Goal: Navigation & Orientation: Find specific page/section

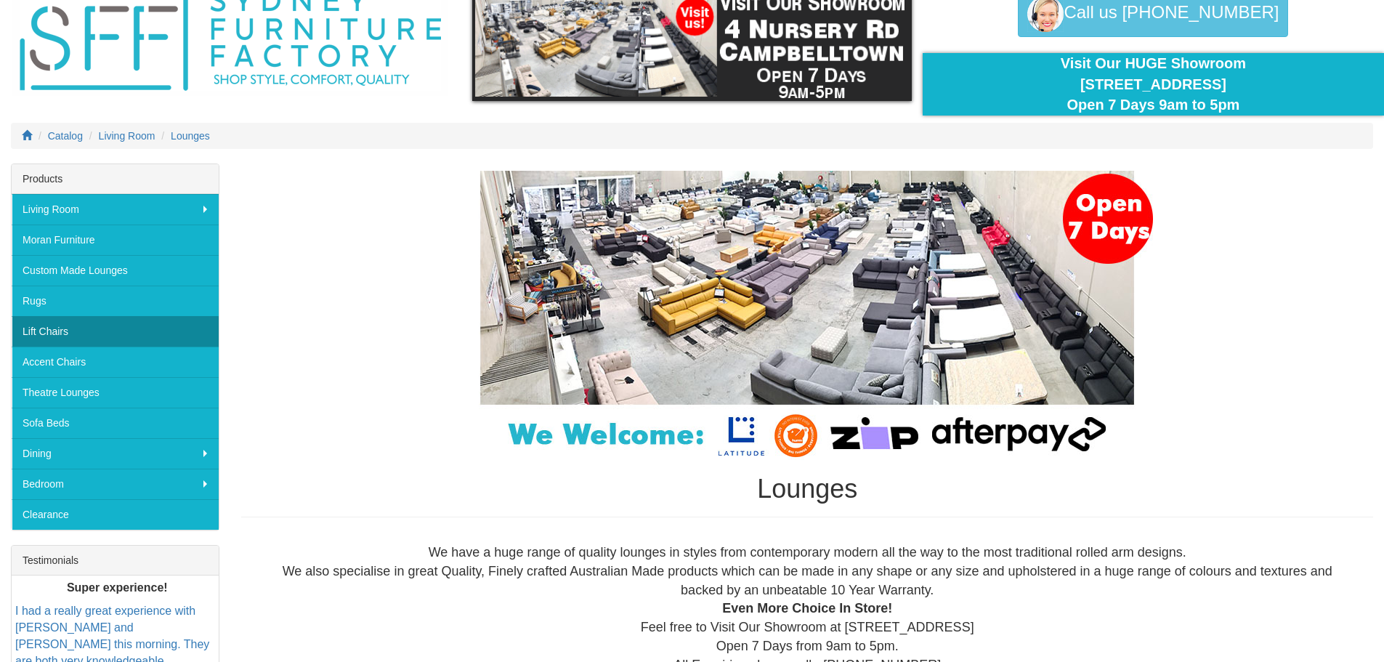
scroll to position [73, 0]
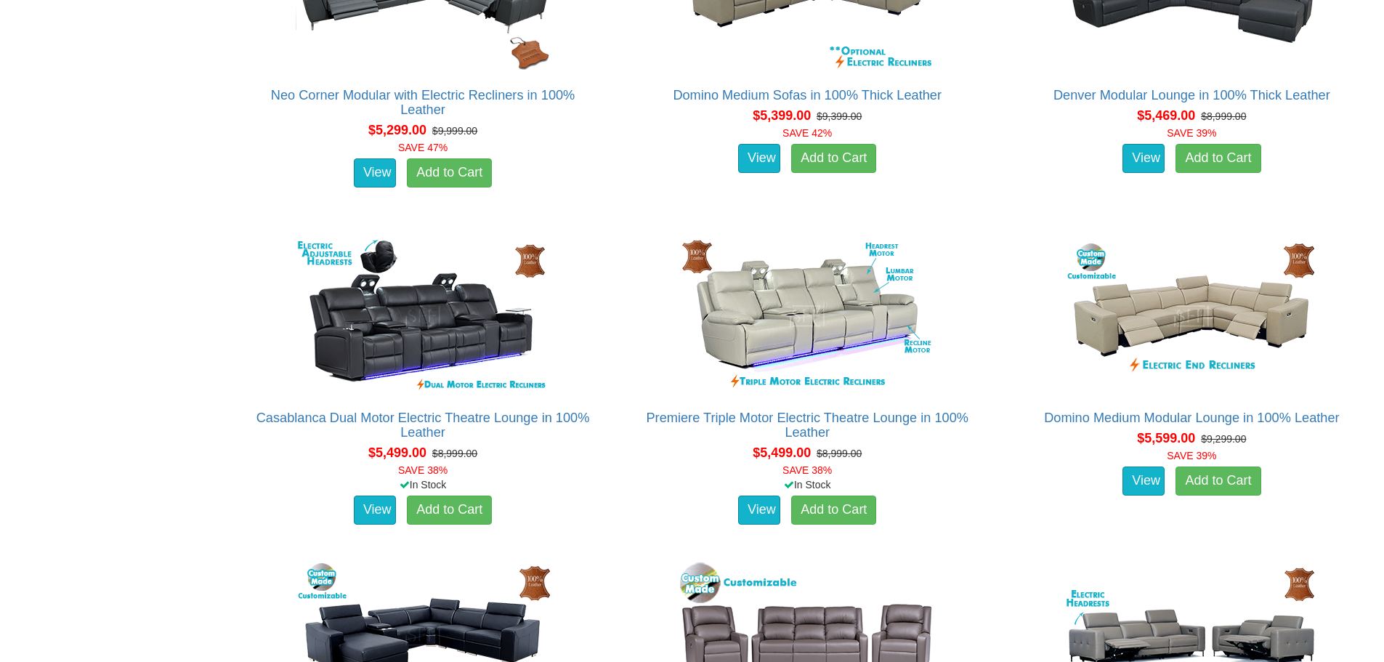
scroll to position [11991, 0]
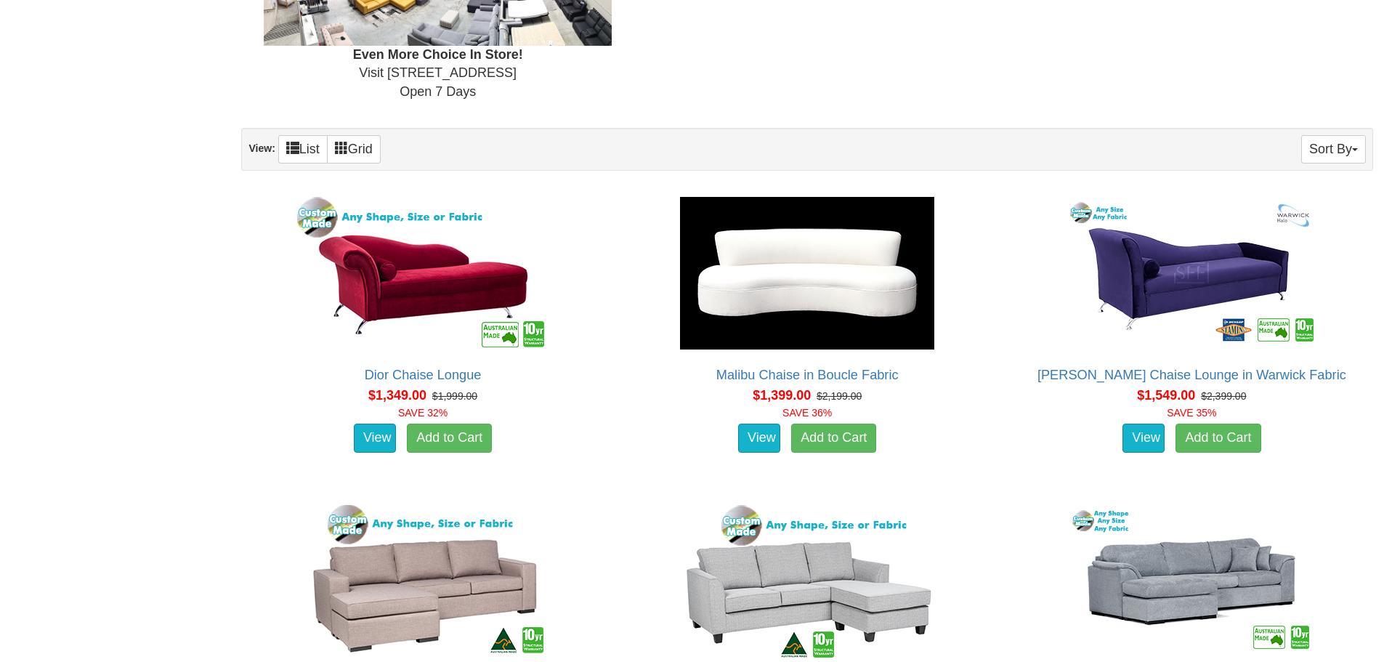
scroll to position [872, 0]
